Goal: Transaction & Acquisition: Obtain resource

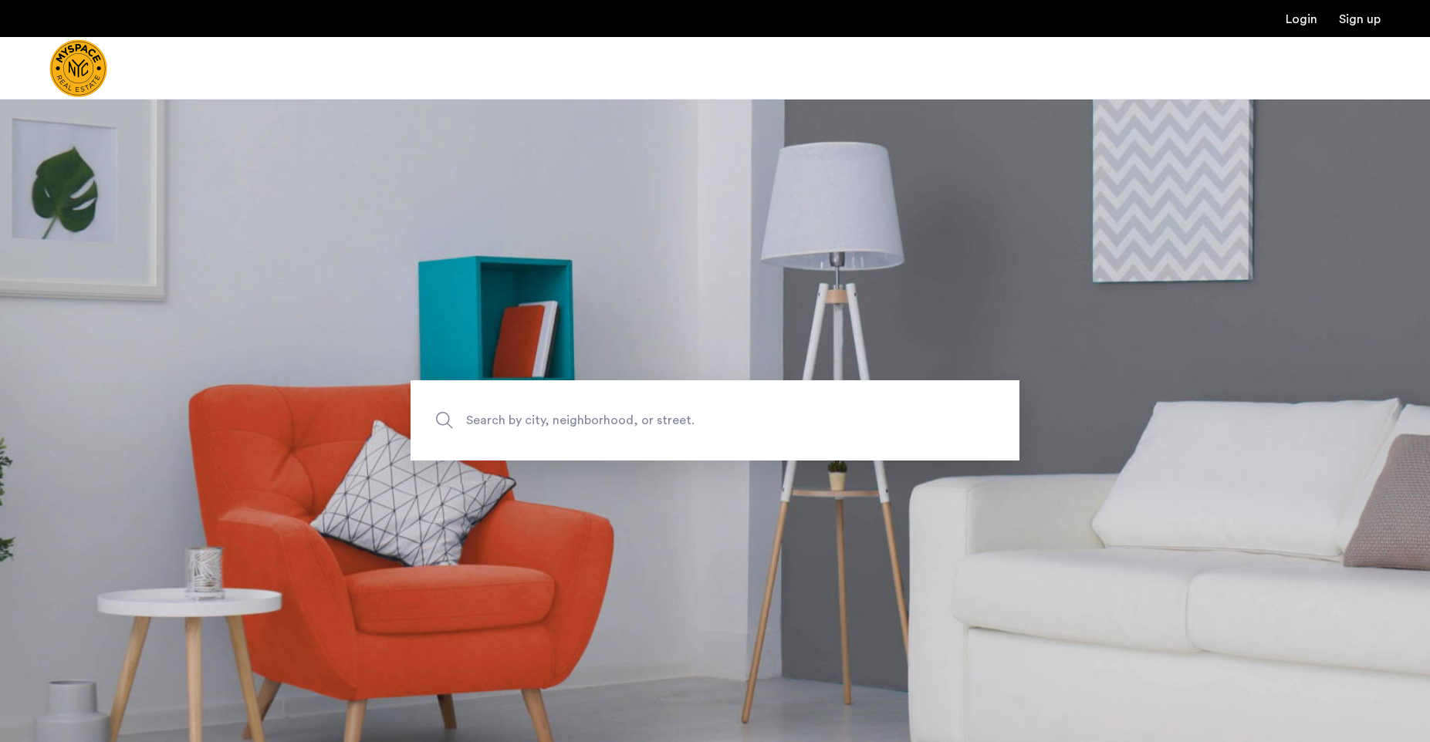
click at [613, 419] on span "Search by city, neighborhood, or street." at bounding box center [679, 421] width 426 height 21
click at [613, 419] on input "Search by city, neighborhood, or street." at bounding box center [715, 421] width 609 height 80
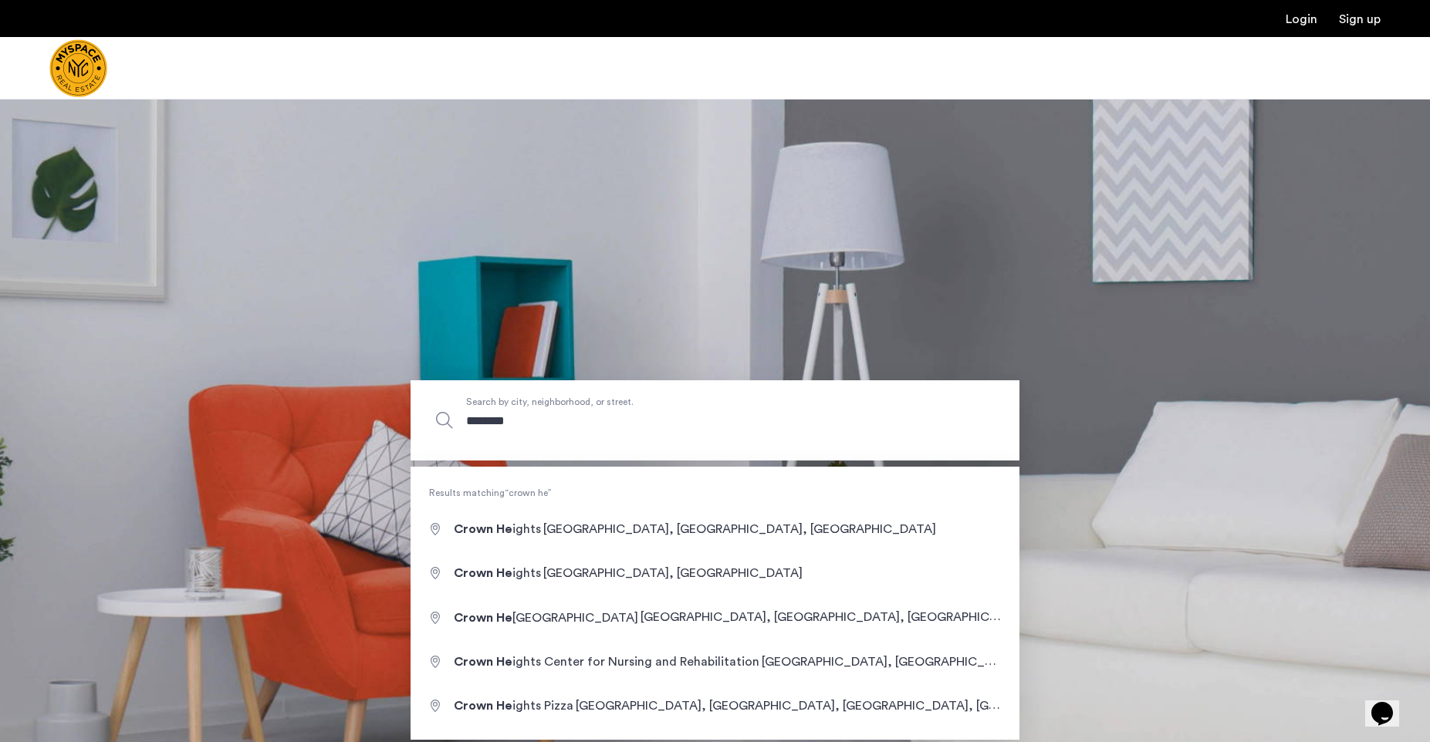
type input "**********"
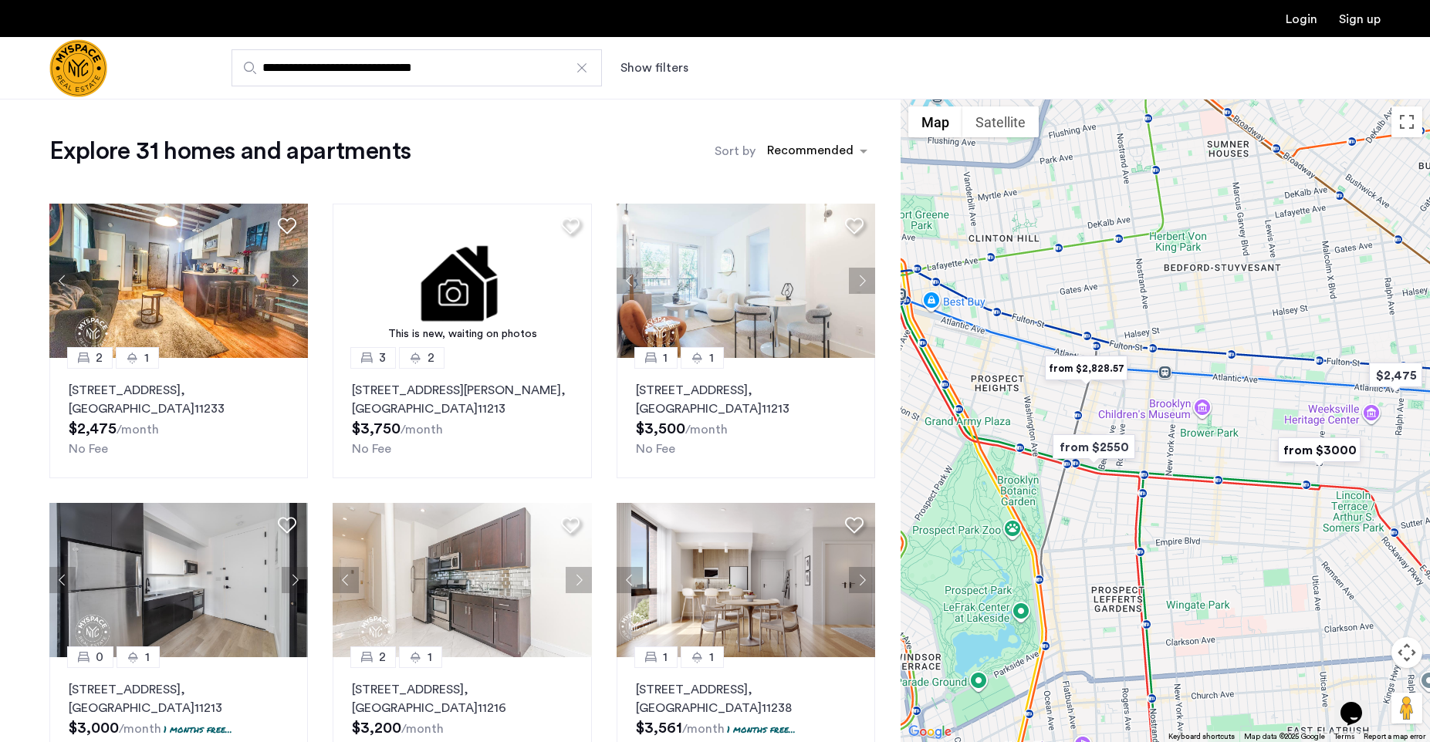
drag, startPoint x: 1034, startPoint y: 299, endPoint x: 1102, endPoint y: 306, distance: 68.3
click at [1102, 306] on div at bounding box center [1165, 421] width 529 height 644
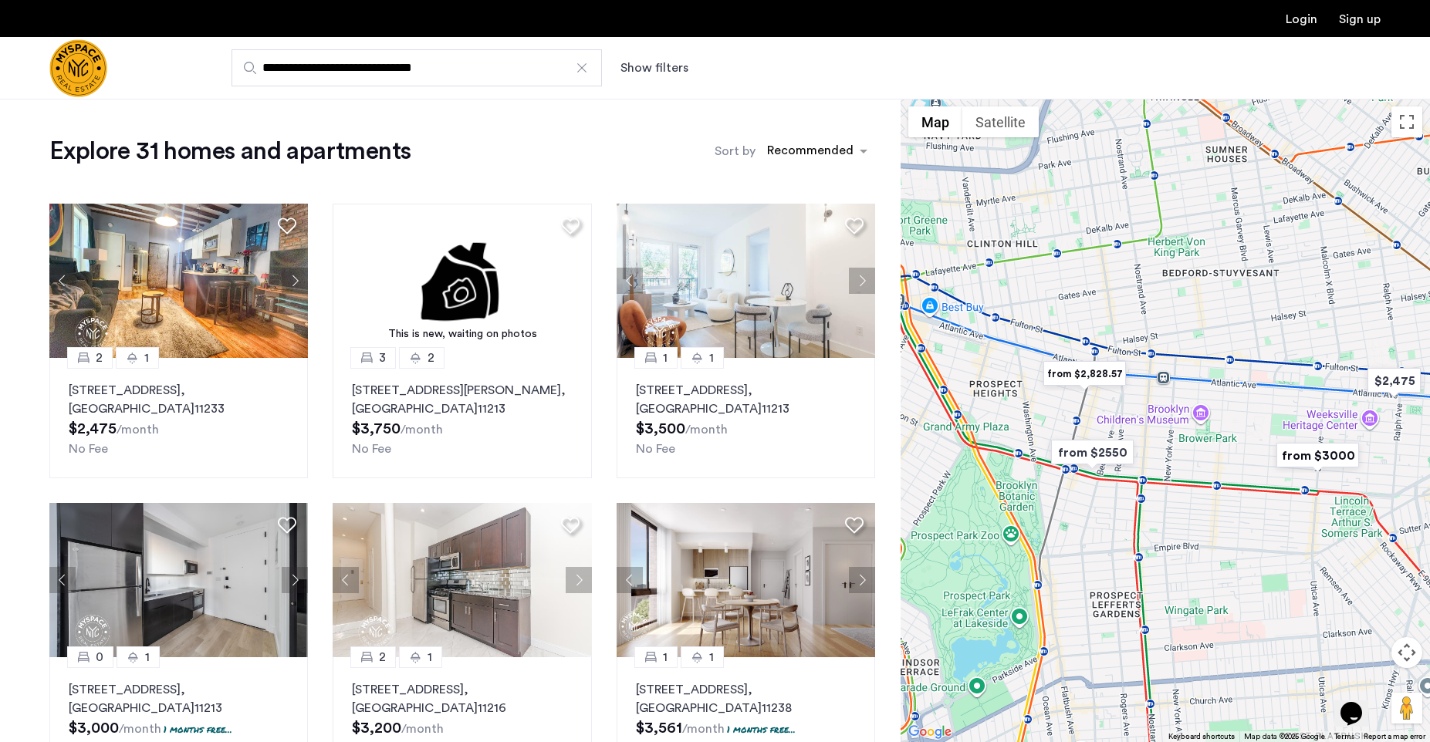
drag, startPoint x: 1256, startPoint y: 603, endPoint x: 1256, endPoint y: 657, distance: 54.0
click at [1254, 660] on div at bounding box center [1165, 421] width 529 height 644
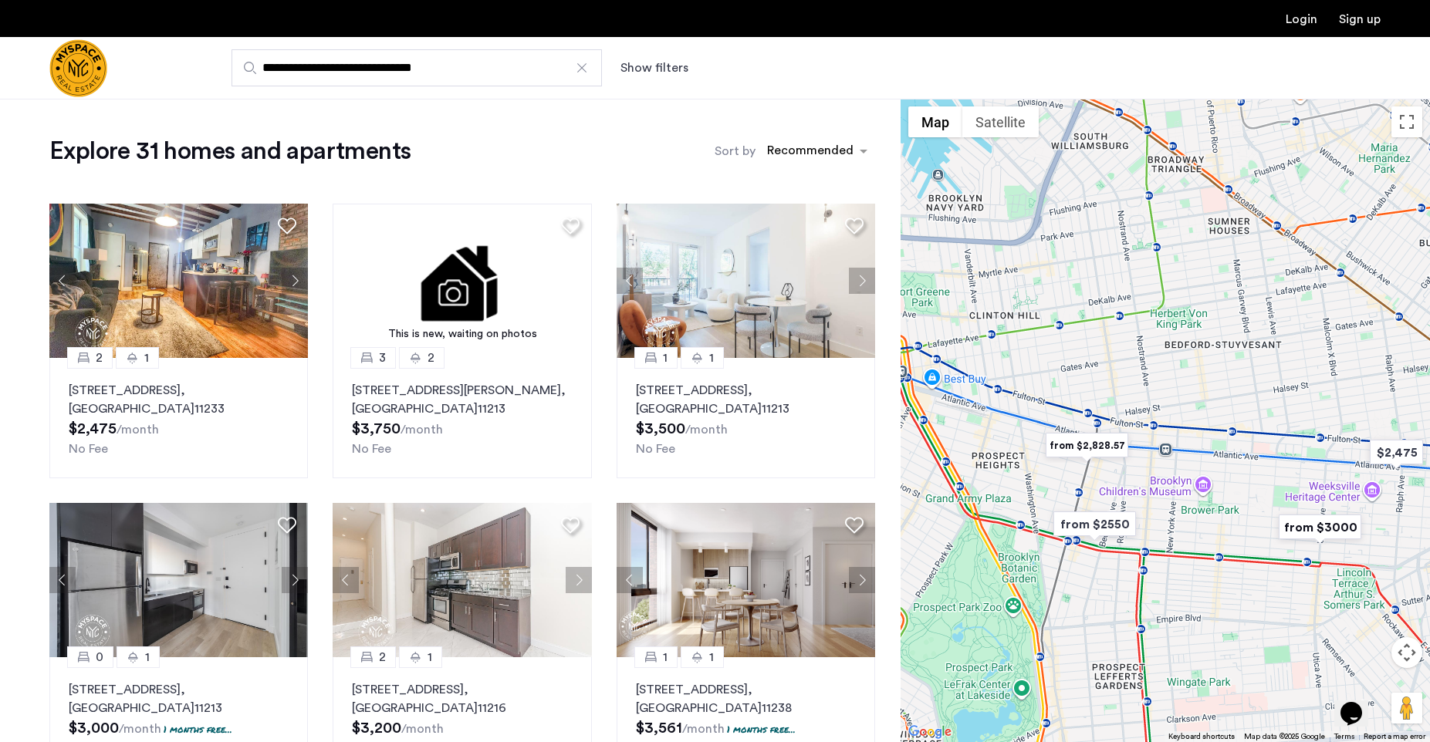
click at [1102, 404] on div at bounding box center [1165, 421] width 529 height 644
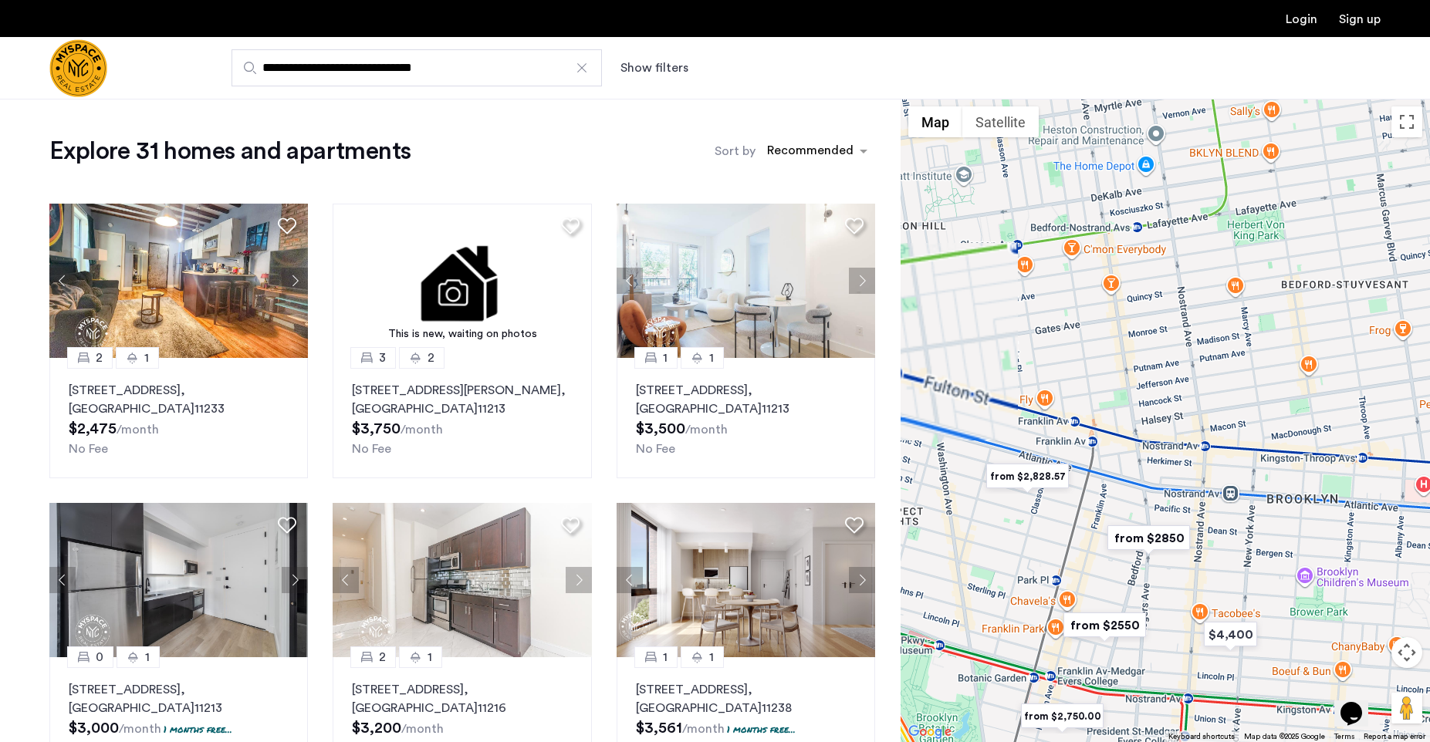
click at [1102, 404] on div at bounding box center [1165, 421] width 529 height 644
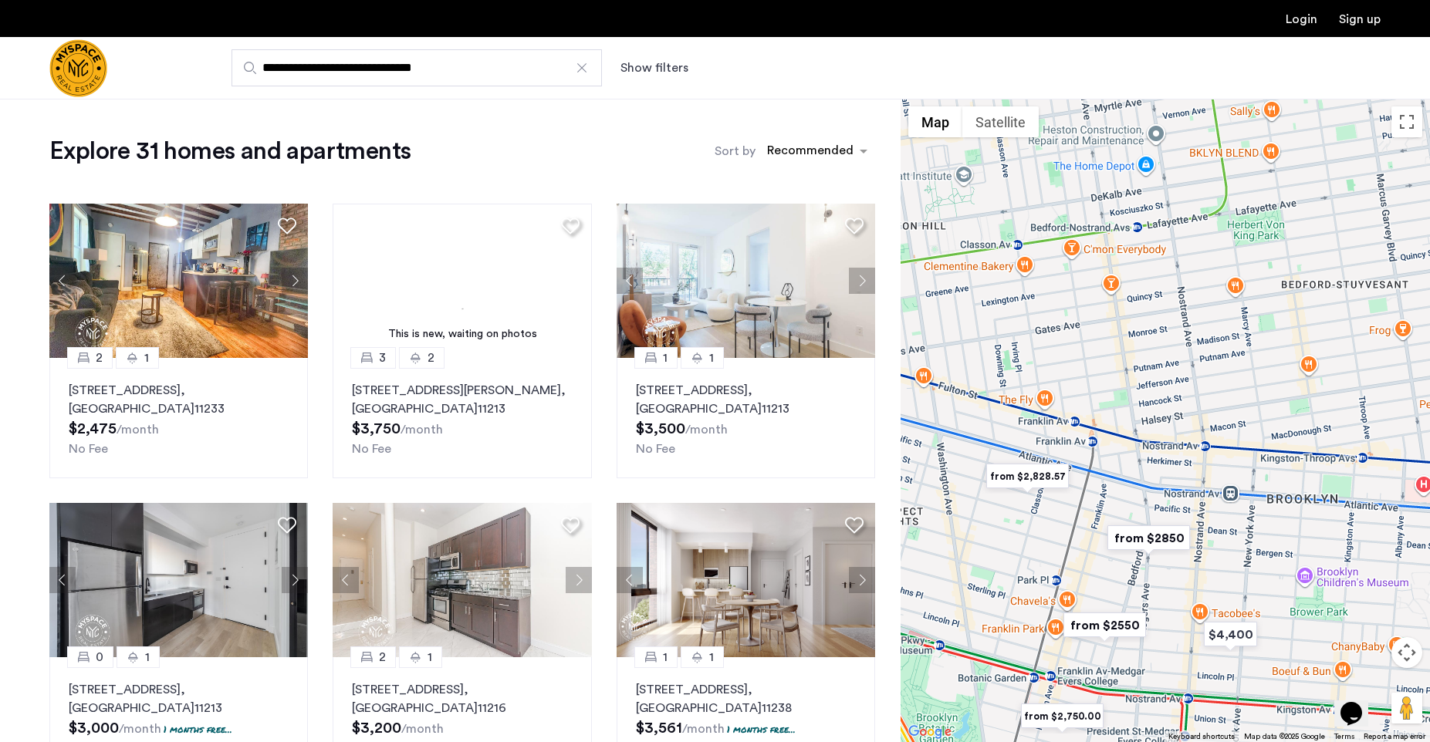
click at [1102, 404] on div at bounding box center [1165, 421] width 529 height 644
